Goal: Communication & Community: Answer question/provide support

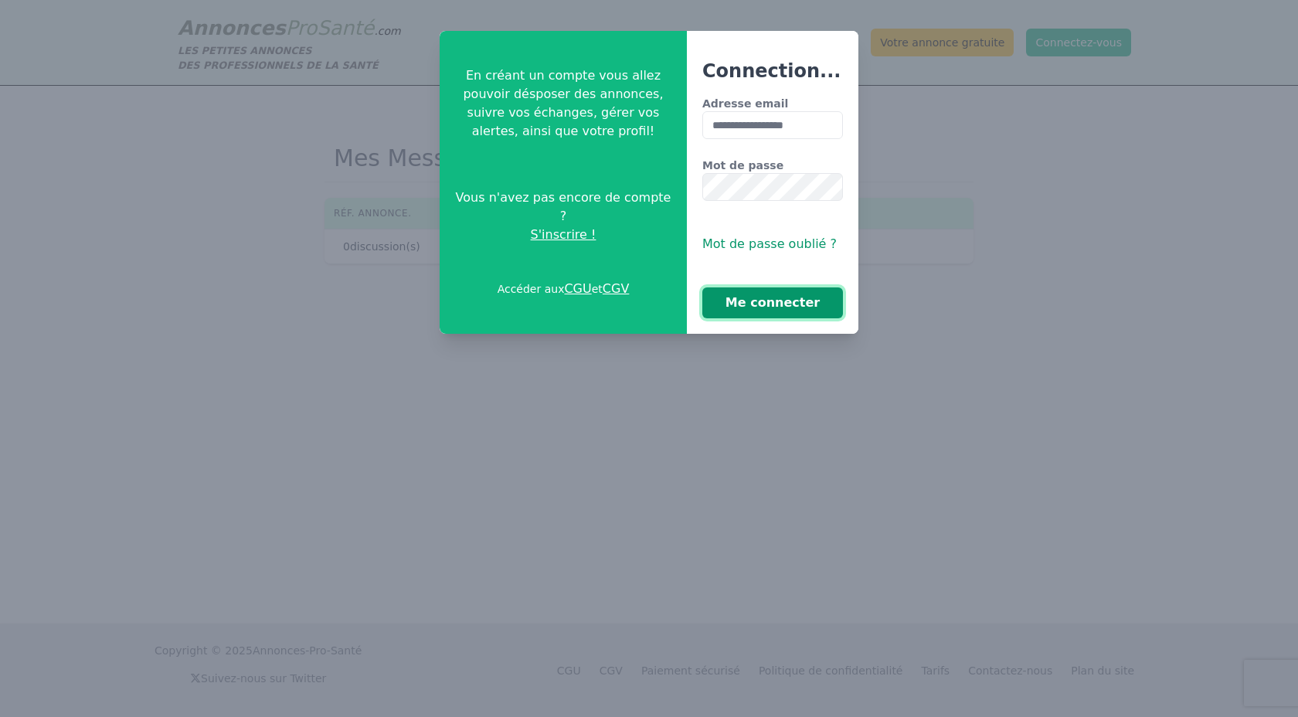
click at [782, 309] on button "Me connecter" at bounding box center [772, 302] width 141 height 31
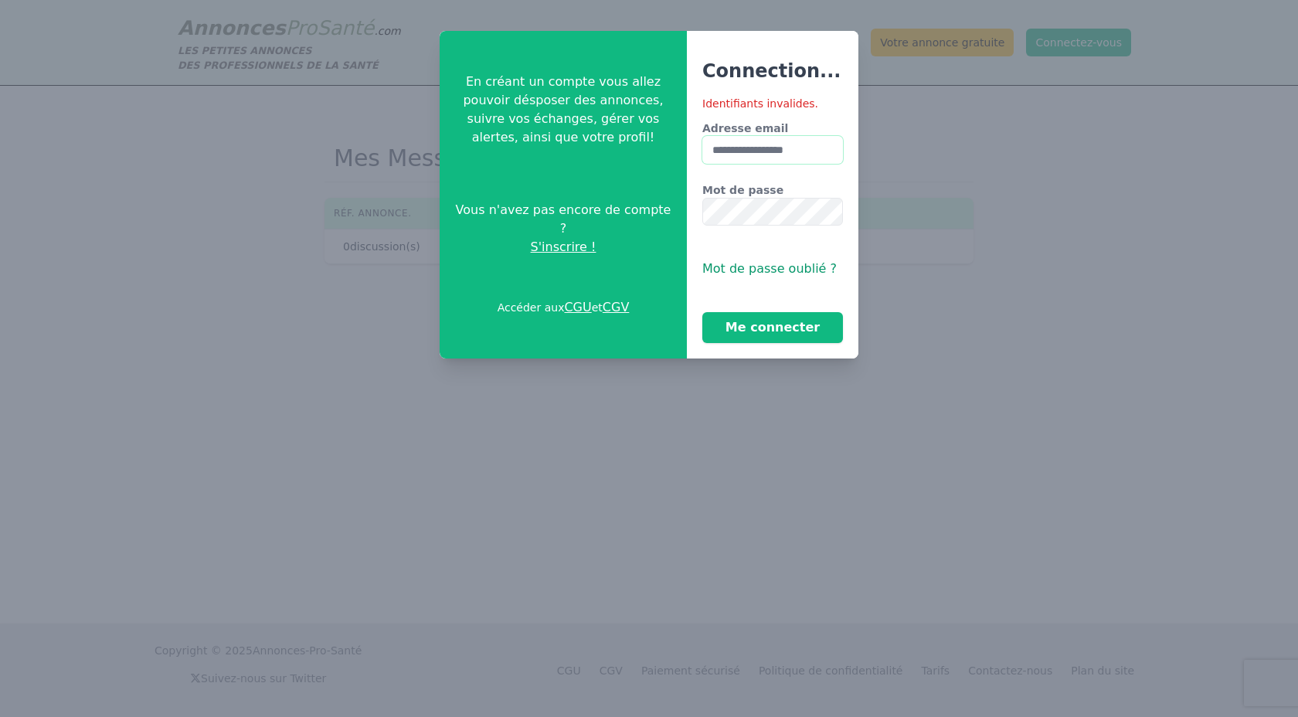
click at [815, 157] on input "**********" at bounding box center [772, 150] width 141 height 28
type input "**********"
click at [764, 331] on button "Me connecter" at bounding box center [772, 327] width 141 height 31
click at [781, 324] on button "Me connecter" at bounding box center [772, 327] width 141 height 31
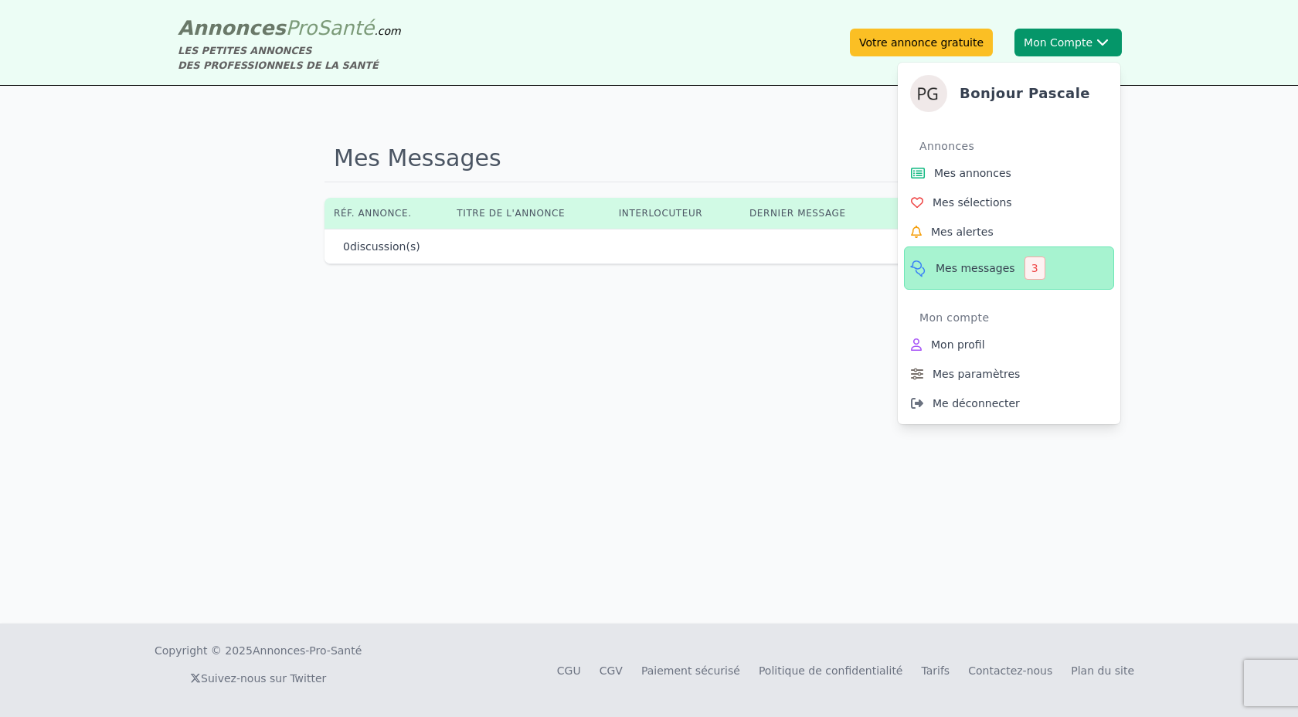
click at [981, 263] on span "Mes messages" at bounding box center [975, 267] width 80 height 15
click at [1032, 266] on div "3" at bounding box center [1034, 267] width 21 height 23
click at [920, 269] on icon at bounding box center [917, 268] width 19 height 19
click at [1050, 272] on link "Mes messages 3" at bounding box center [1009, 267] width 210 height 43
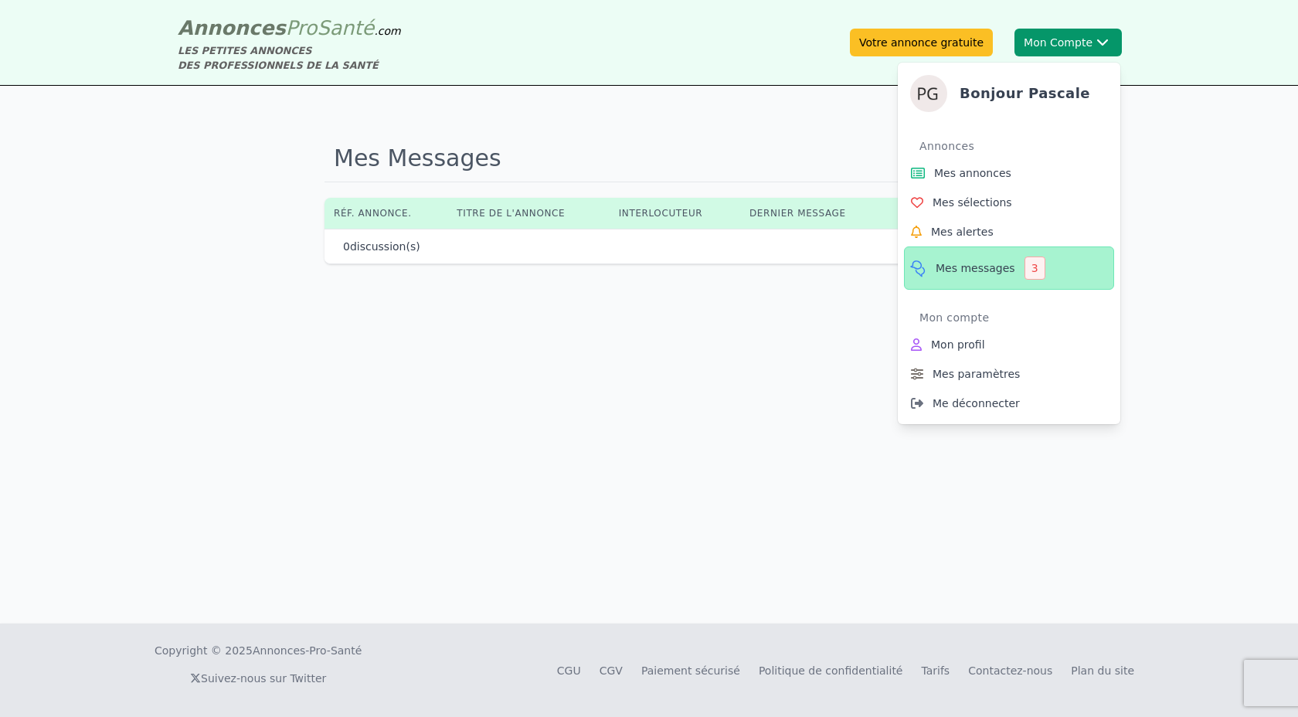
click at [1050, 272] on link "Mes messages 3" at bounding box center [1009, 267] width 210 height 43
click at [1026, 267] on div "3" at bounding box center [1034, 267] width 21 height 23
click at [986, 168] on span "Mes annonces" at bounding box center [972, 172] width 77 height 15
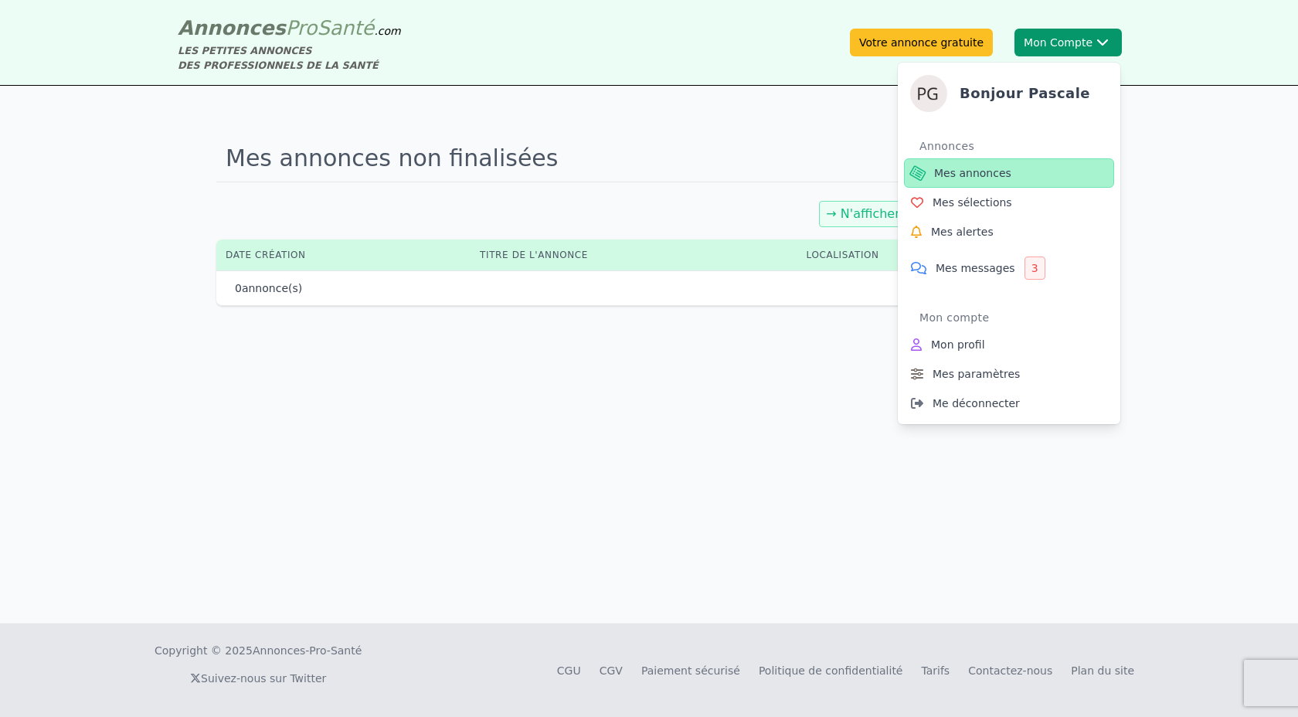
click at [955, 174] on span "Mes annonces" at bounding box center [972, 172] width 77 height 15
click at [1024, 273] on div "3" at bounding box center [1034, 267] width 21 height 23
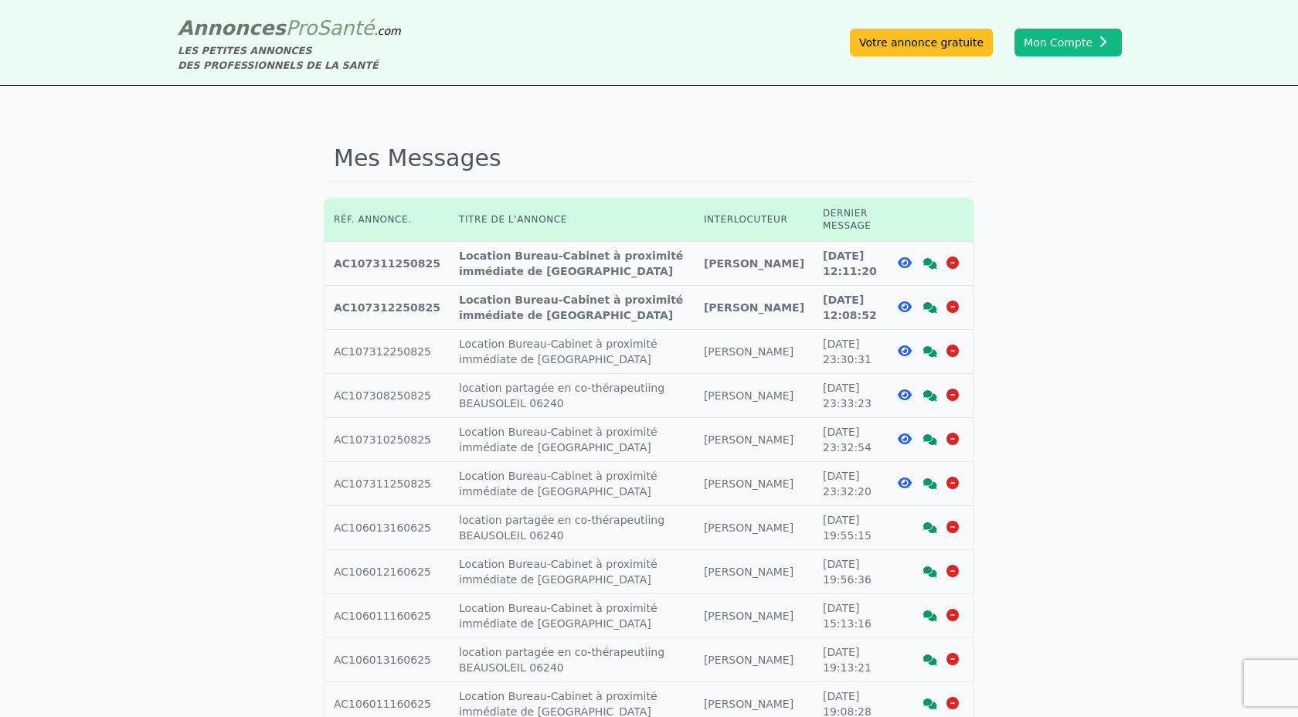
click at [928, 307] on icon at bounding box center [930, 307] width 14 height 11
click at [932, 264] on icon at bounding box center [930, 263] width 14 height 11
